Goal: Information Seeking & Learning: Learn about a topic

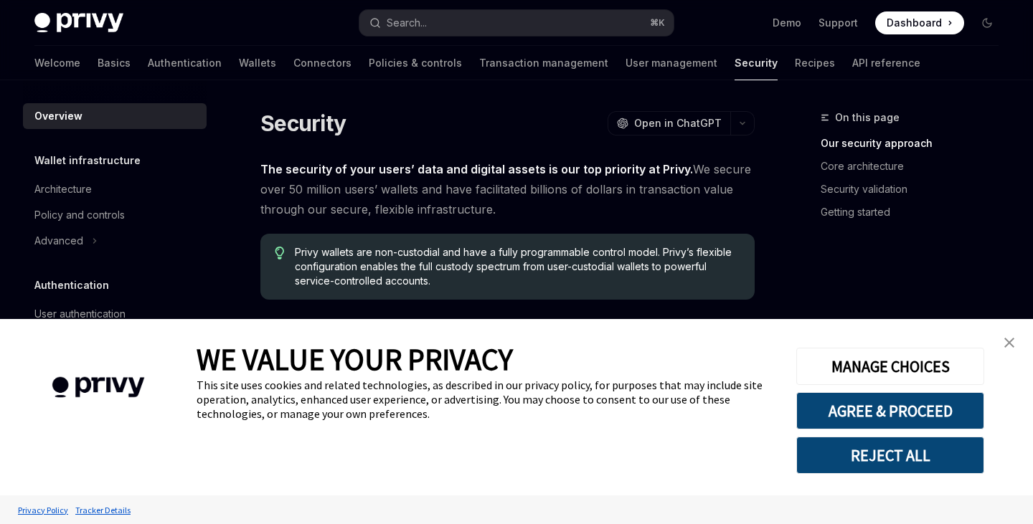
click at [1012, 338] on img "close banner" at bounding box center [1009, 343] width 10 height 10
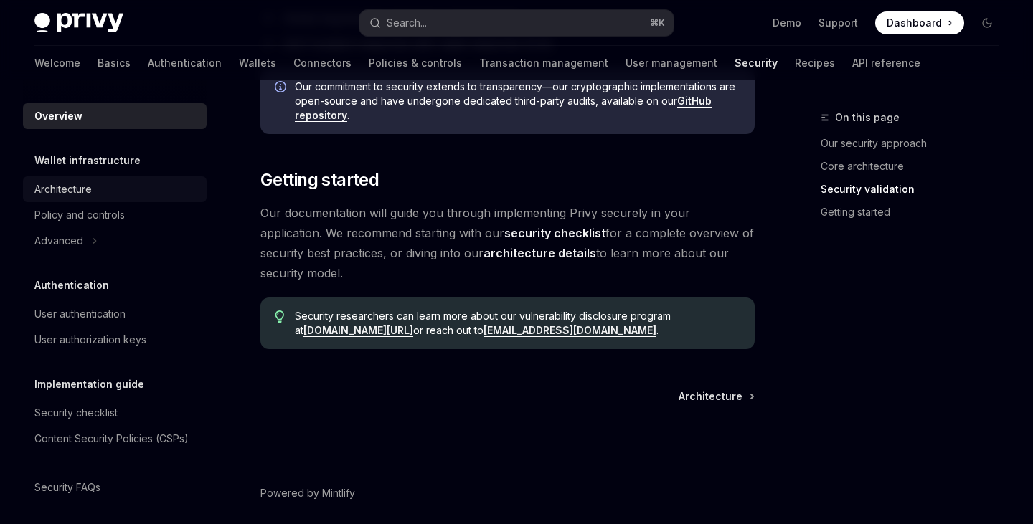
scroll to position [1118, 0]
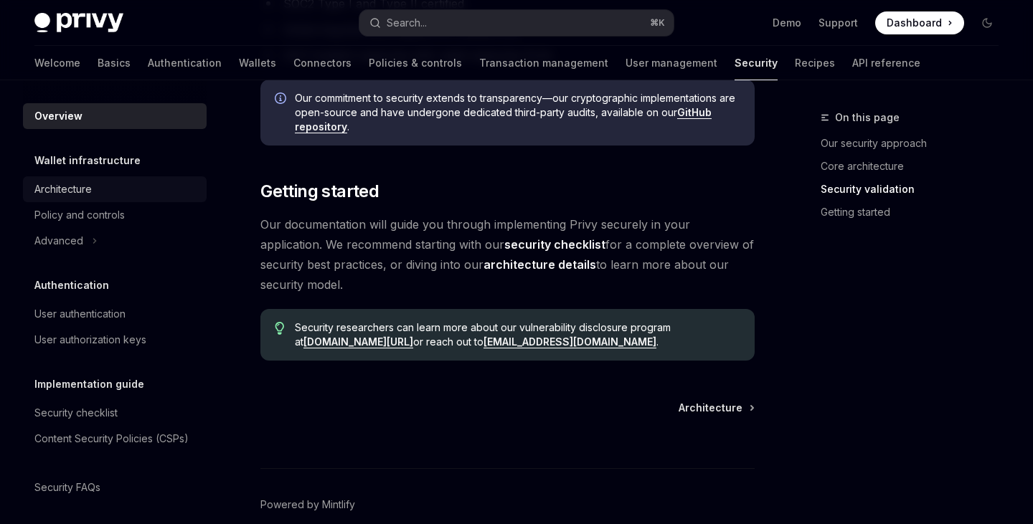
click at [74, 189] on div "Architecture" at bounding box center [62, 189] width 57 height 17
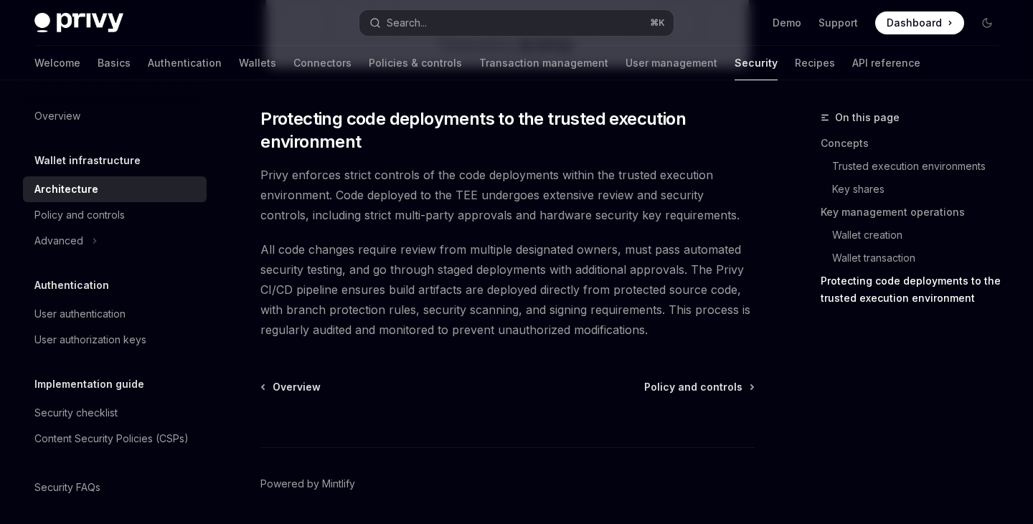
scroll to position [3047, 0]
click at [87, 239] on div "Advanced" at bounding box center [115, 241] width 184 height 26
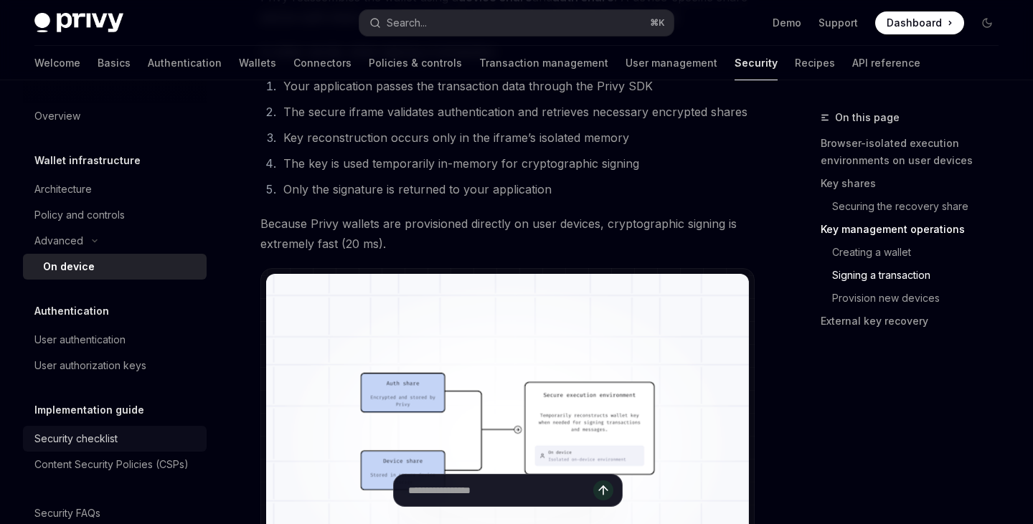
scroll to position [31, 0]
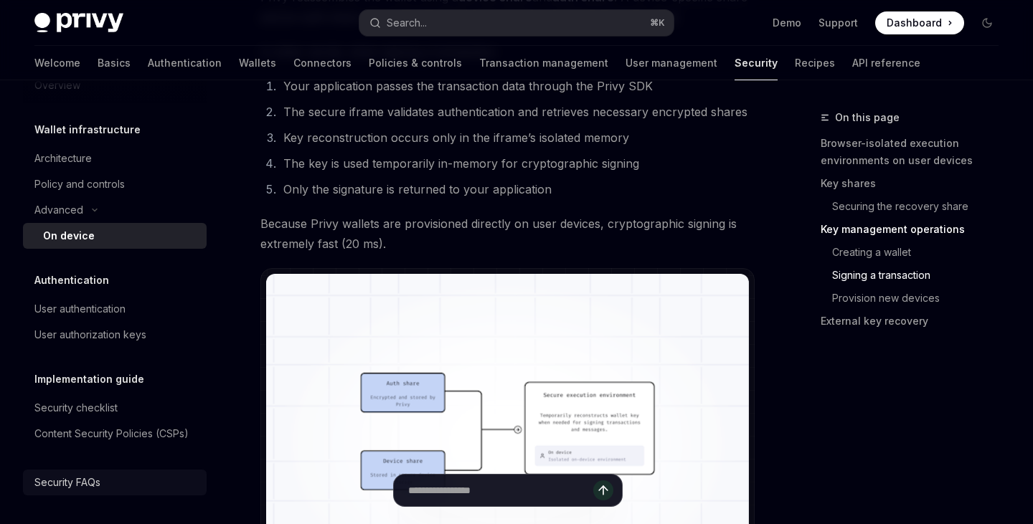
click at [80, 481] on div "Security FAQs" at bounding box center [67, 482] width 66 height 17
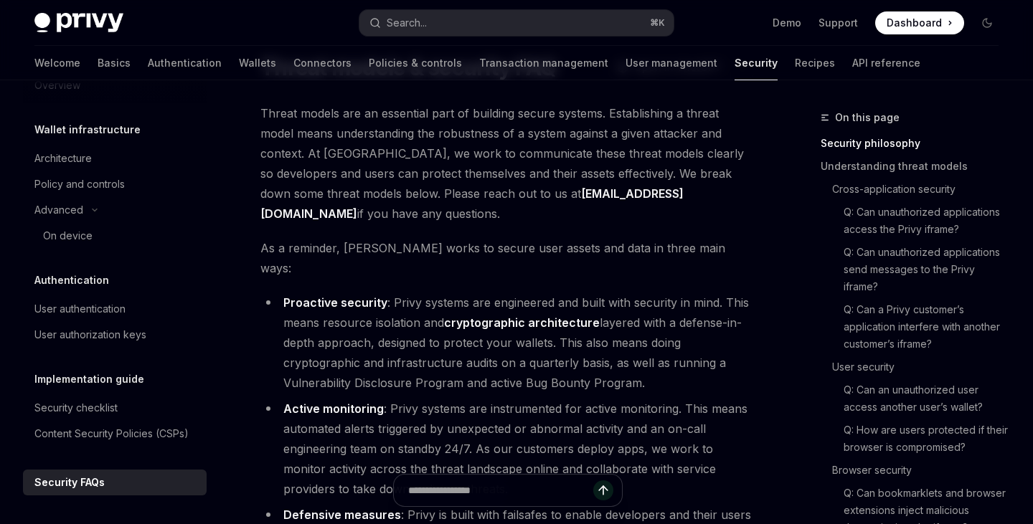
scroll to position [8, 0]
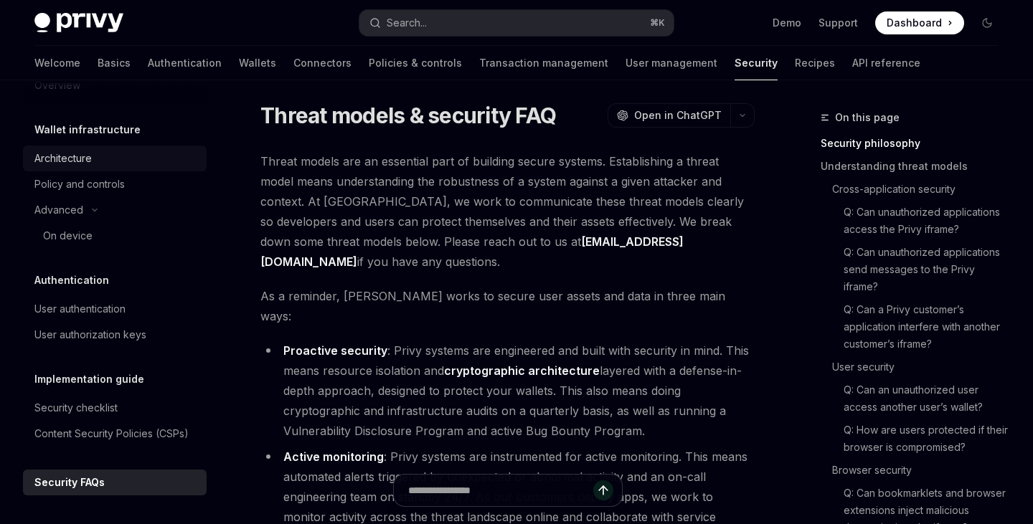
click at [68, 164] on div "Architecture" at bounding box center [62, 158] width 57 height 17
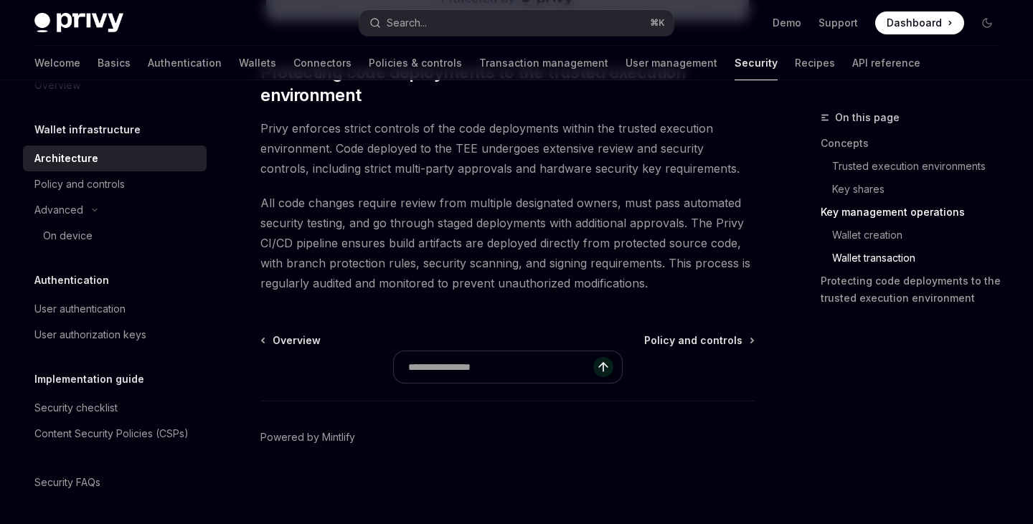
scroll to position [2652, 0]
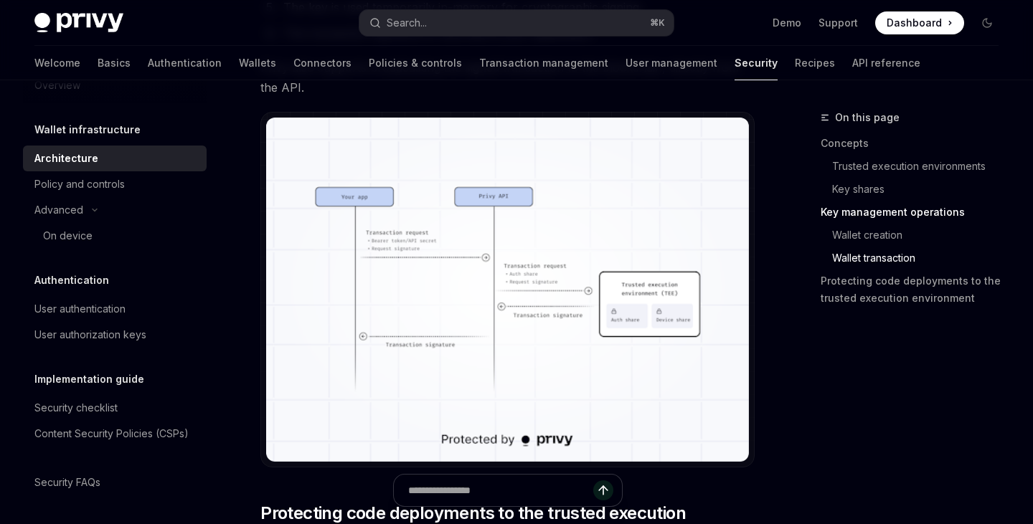
click at [86, 24] on img at bounding box center [78, 23] width 89 height 20
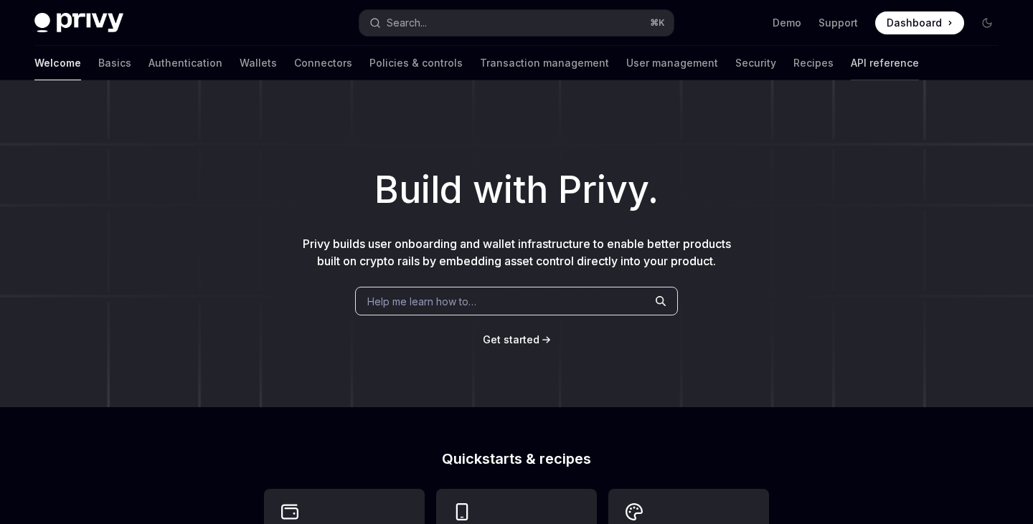
click at [850, 57] on link "API reference" at bounding box center [884, 63] width 68 height 34
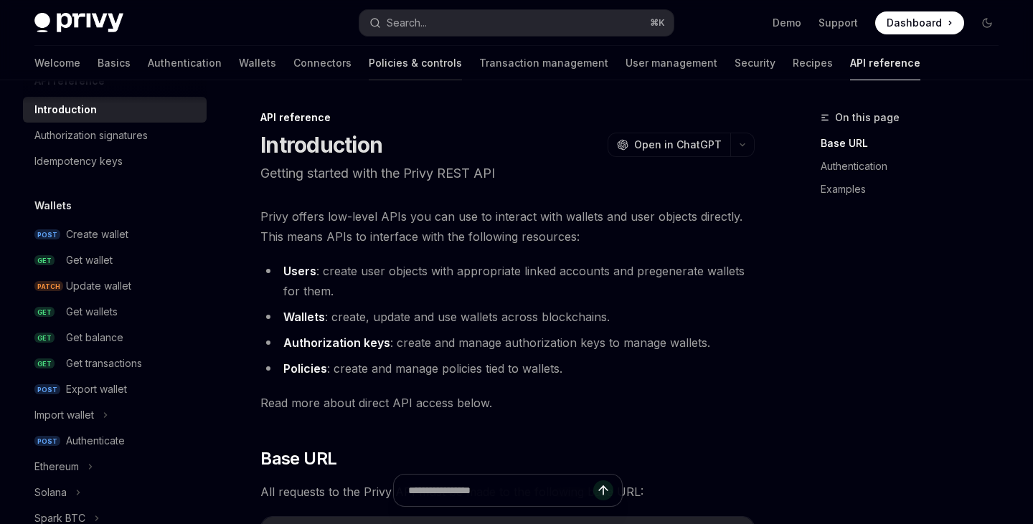
click at [369, 77] on link "Policies & controls" at bounding box center [415, 63] width 93 height 34
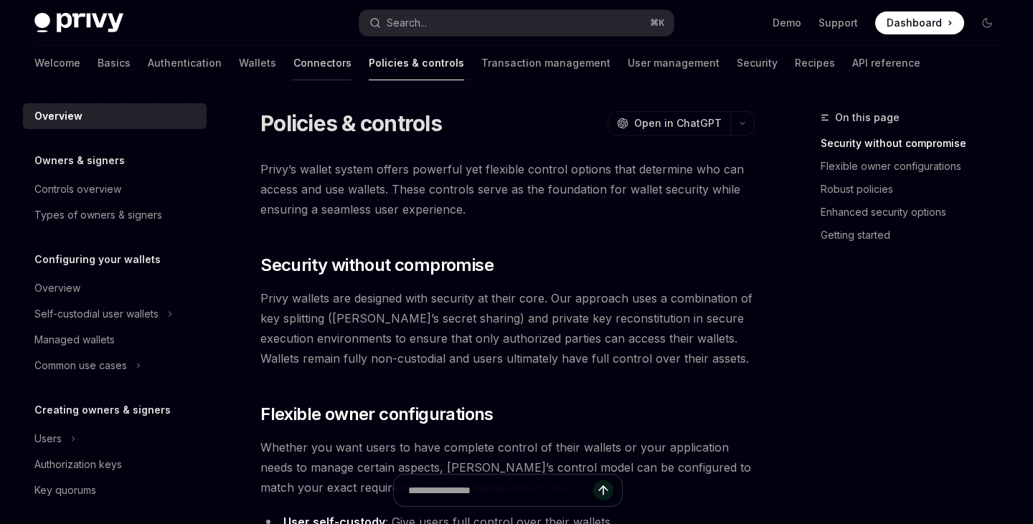
click at [293, 65] on link "Connectors" at bounding box center [322, 63] width 58 height 34
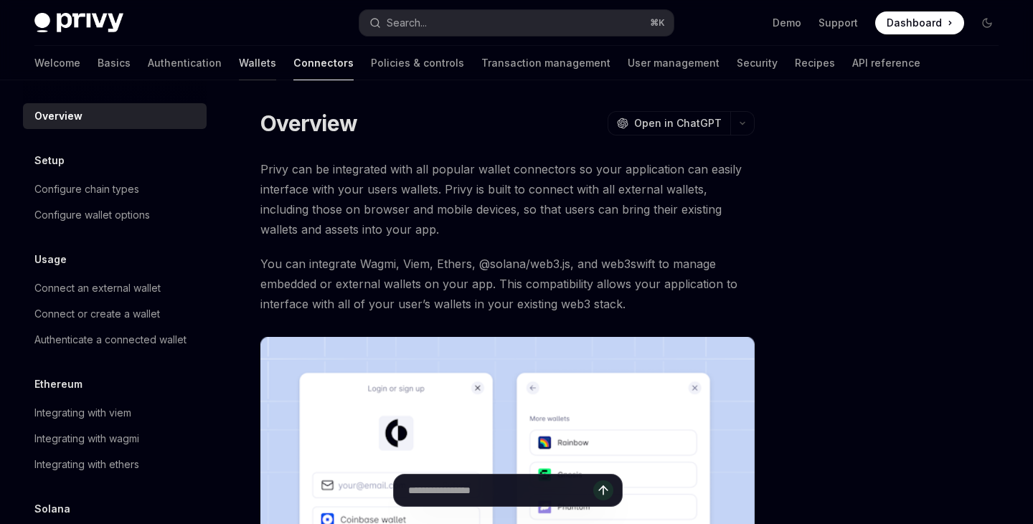
click at [239, 65] on link "Wallets" at bounding box center [257, 63] width 37 height 34
type textarea "*"
